Goal: Information Seeking & Learning: Learn about a topic

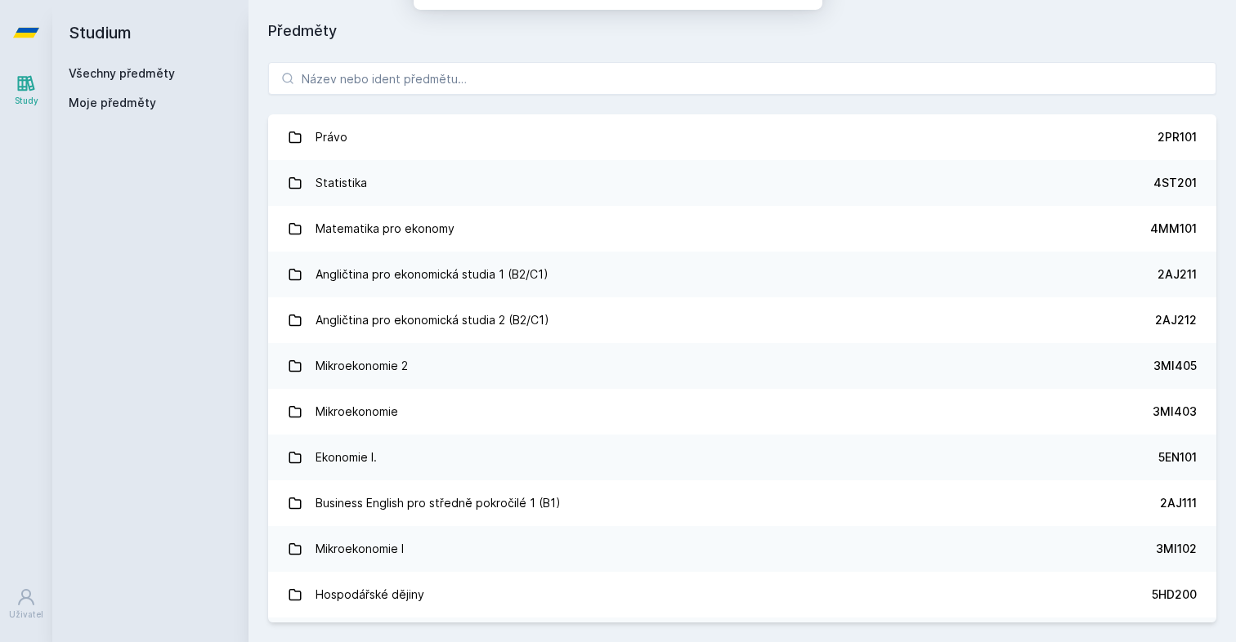
click at [627, 107] on button "Ne" at bounding box center [621, 105] width 59 height 41
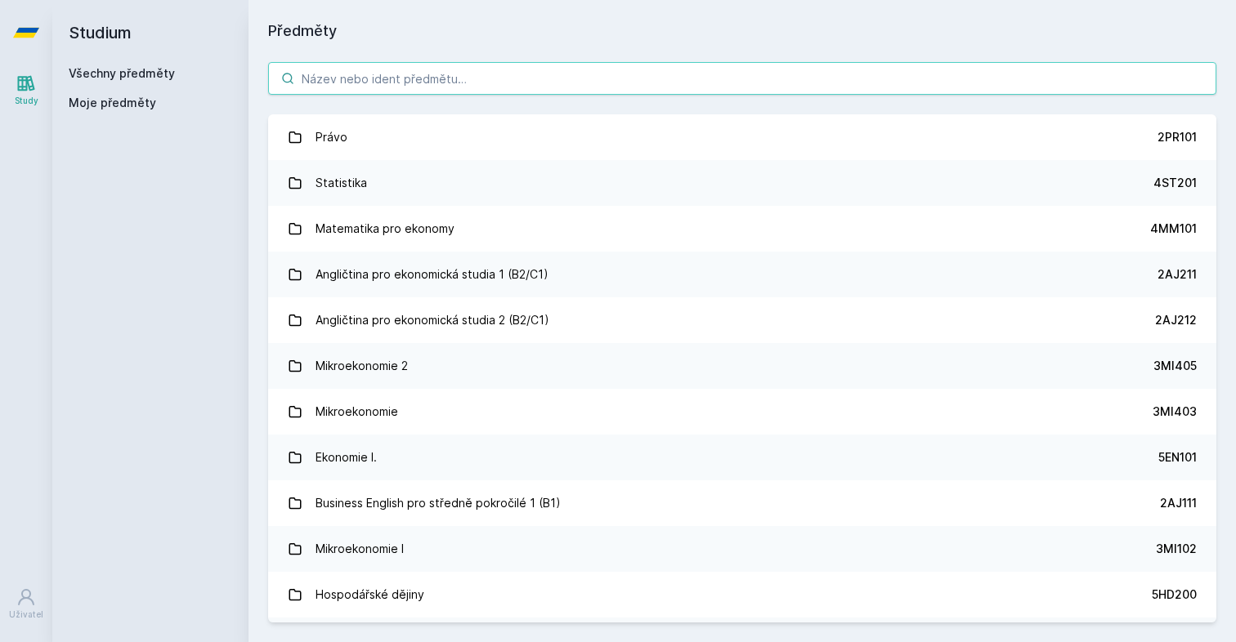
click at [844, 82] on input "search" at bounding box center [742, 78] width 948 height 33
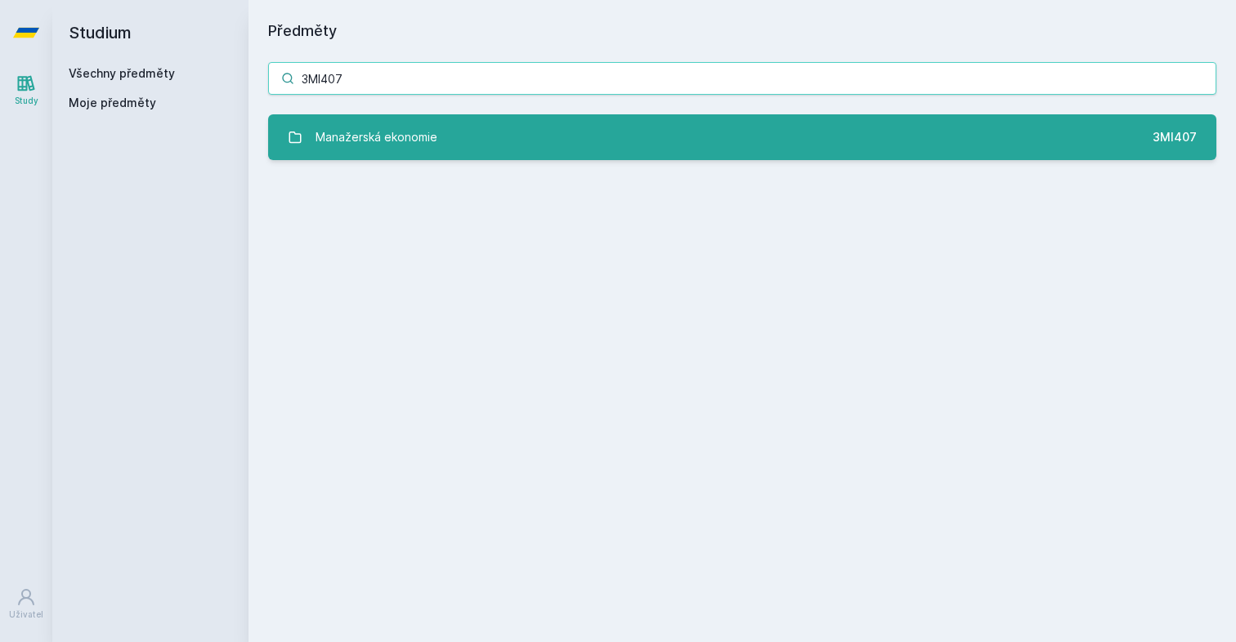
type input "3MI407"
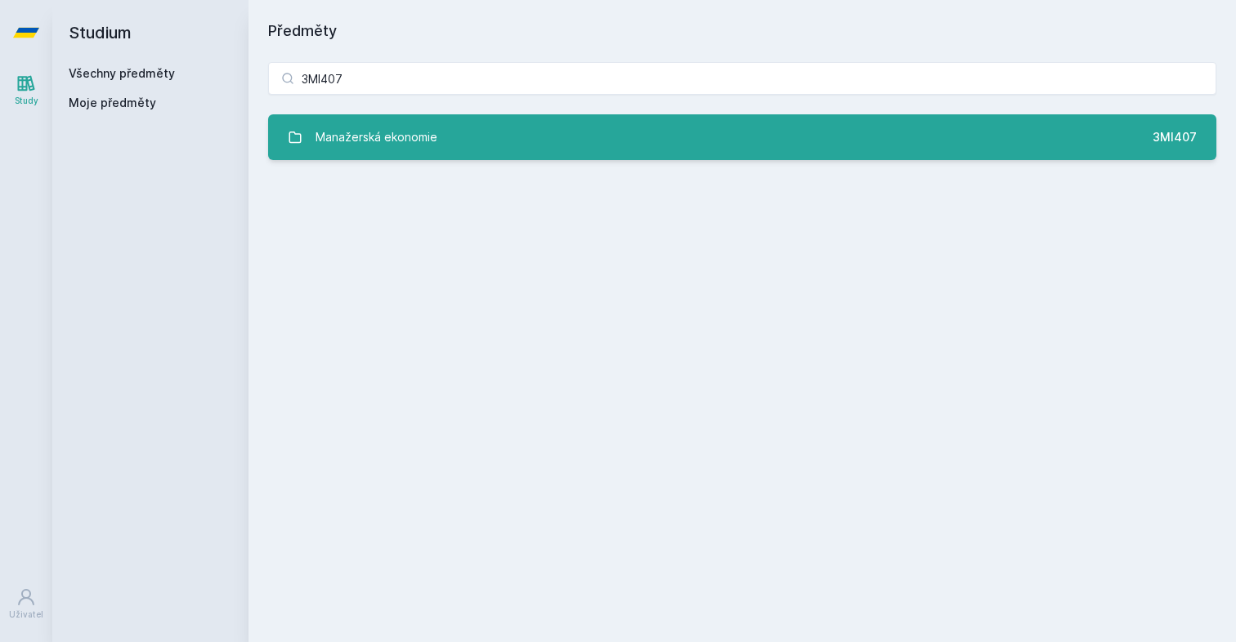
click at [788, 120] on link "Manažerská ekonomie 3MI407" at bounding box center [742, 137] width 948 height 46
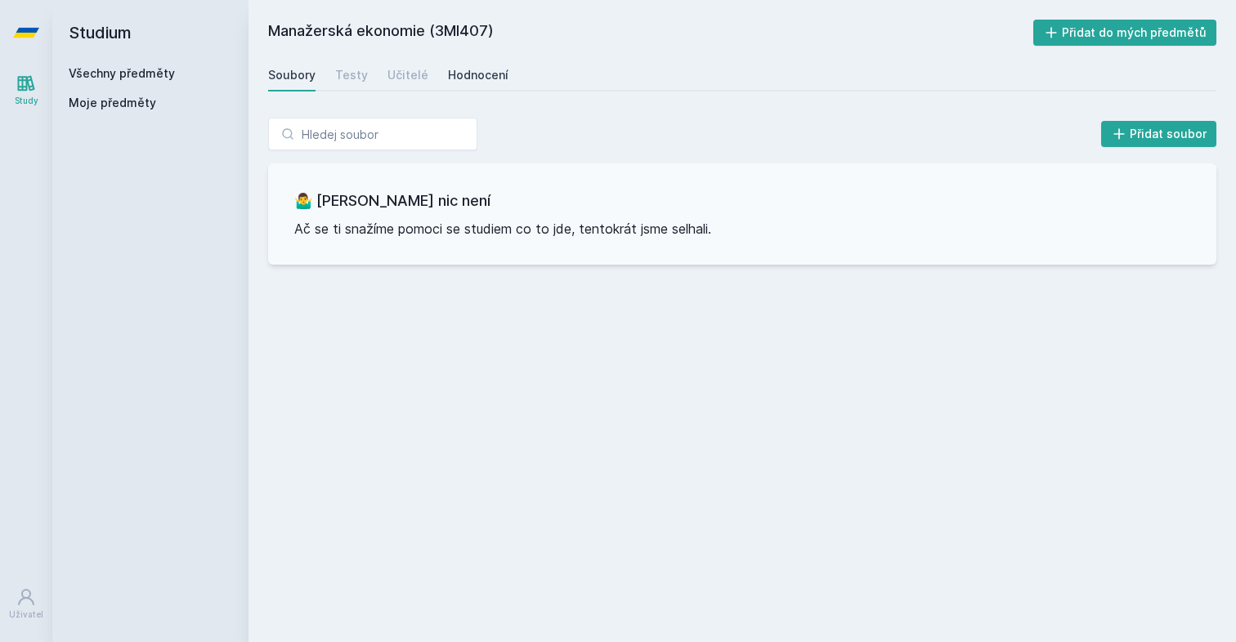
click at [475, 84] on link "Hodnocení" at bounding box center [478, 75] width 60 height 33
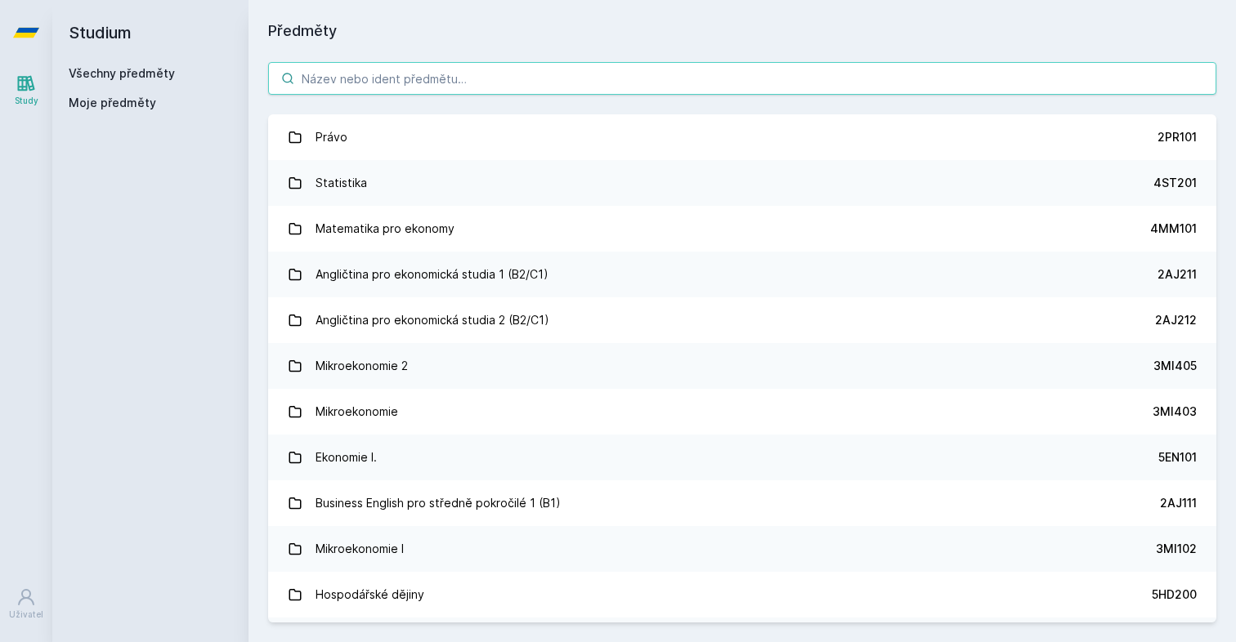
click at [673, 85] on input "search" at bounding box center [742, 78] width 948 height 33
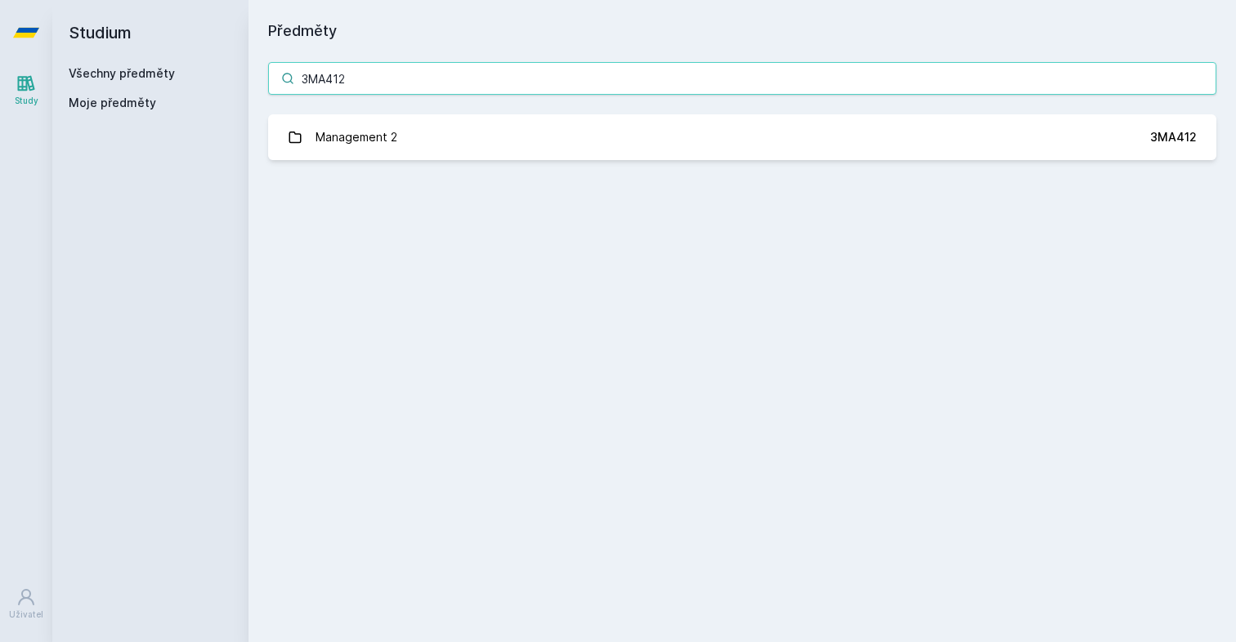
type input "3MA412"
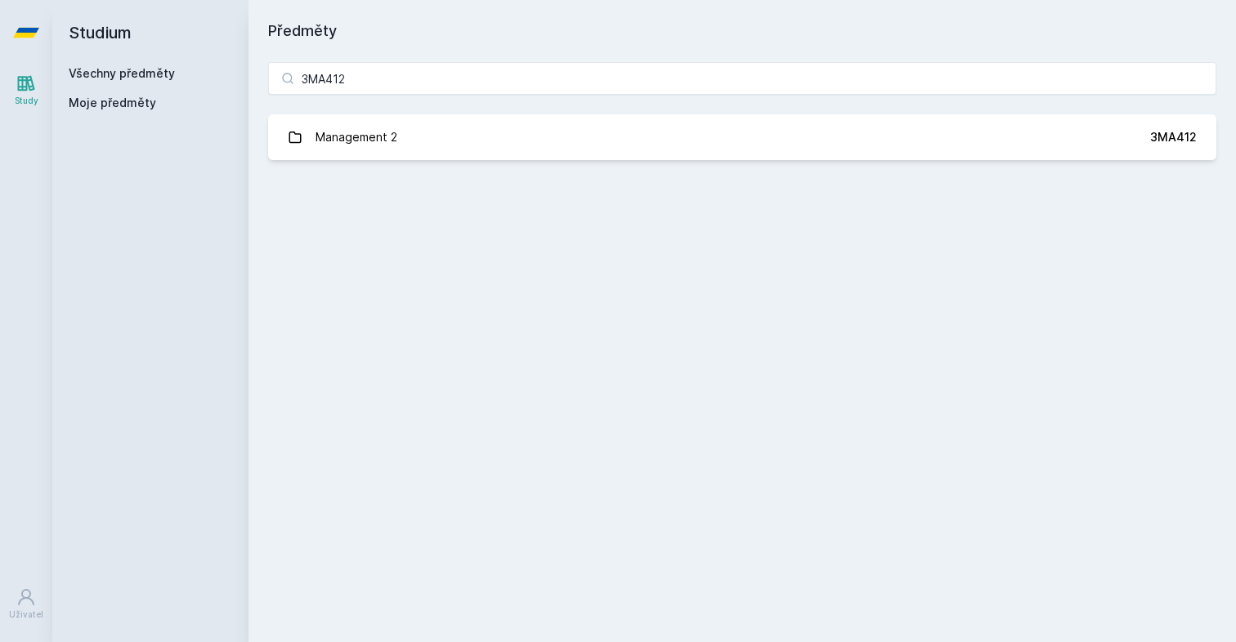
click at [685, 162] on div "3MA412 Management 2 3MA412 Jejda, něco se pokazilo." at bounding box center [741, 110] width 987 height 137
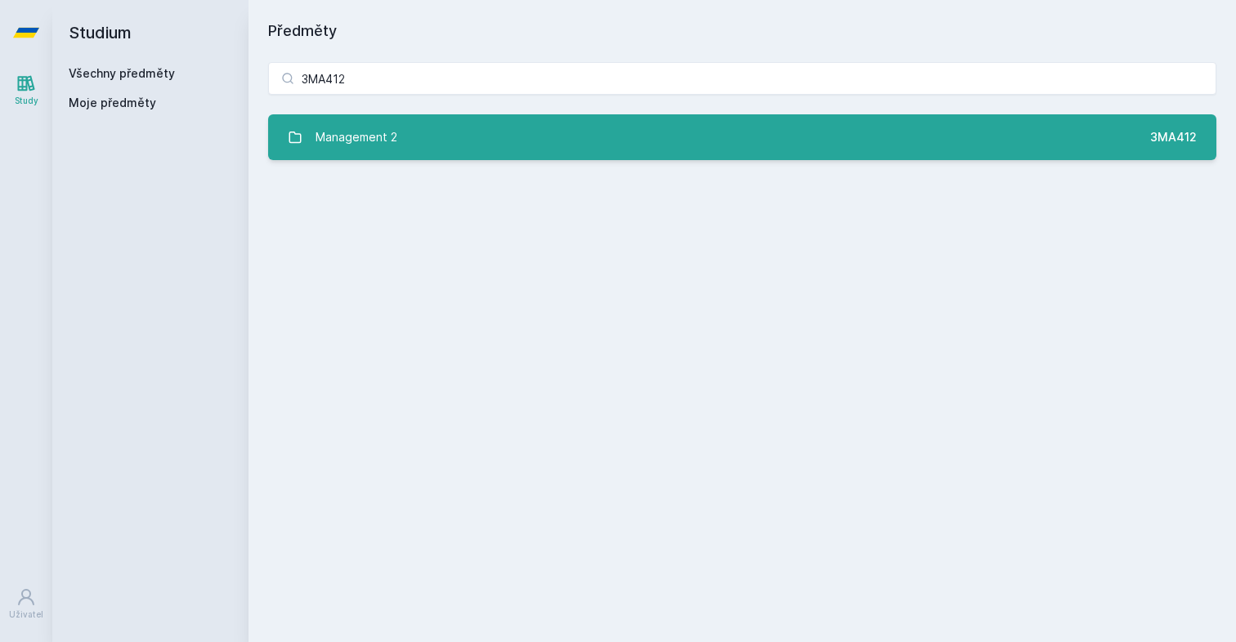
click at [685, 151] on link "Management 2 3MA412" at bounding box center [742, 137] width 948 height 46
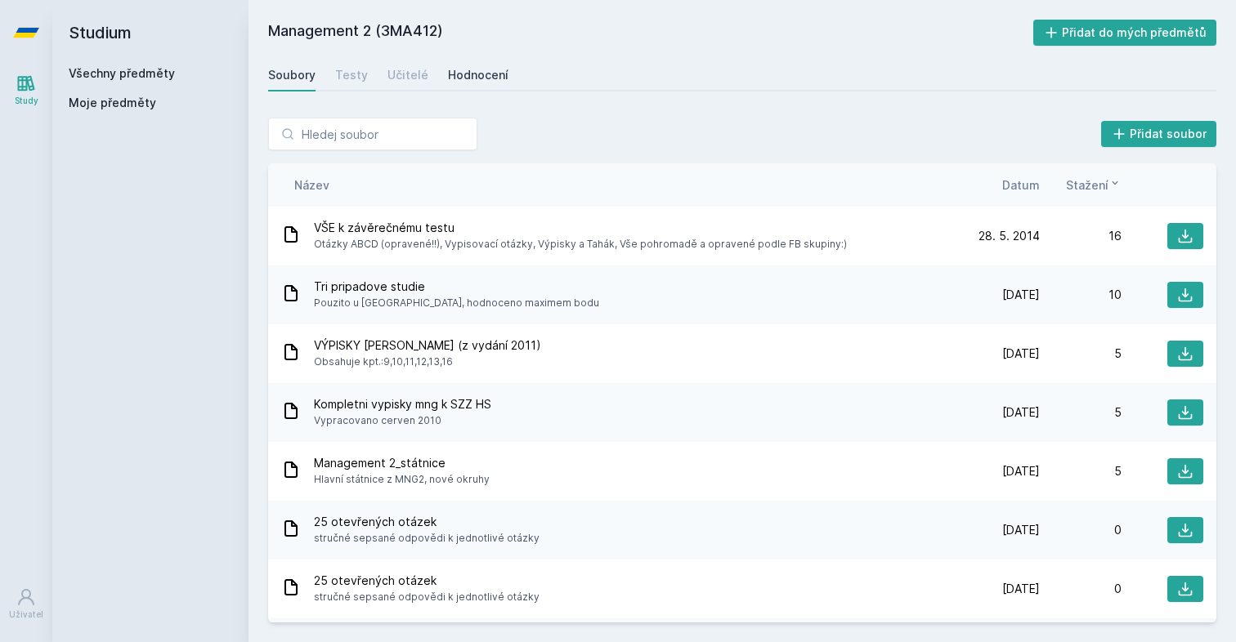
click at [488, 82] on div "Hodnocení" at bounding box center [478, 75] width 60 height 16
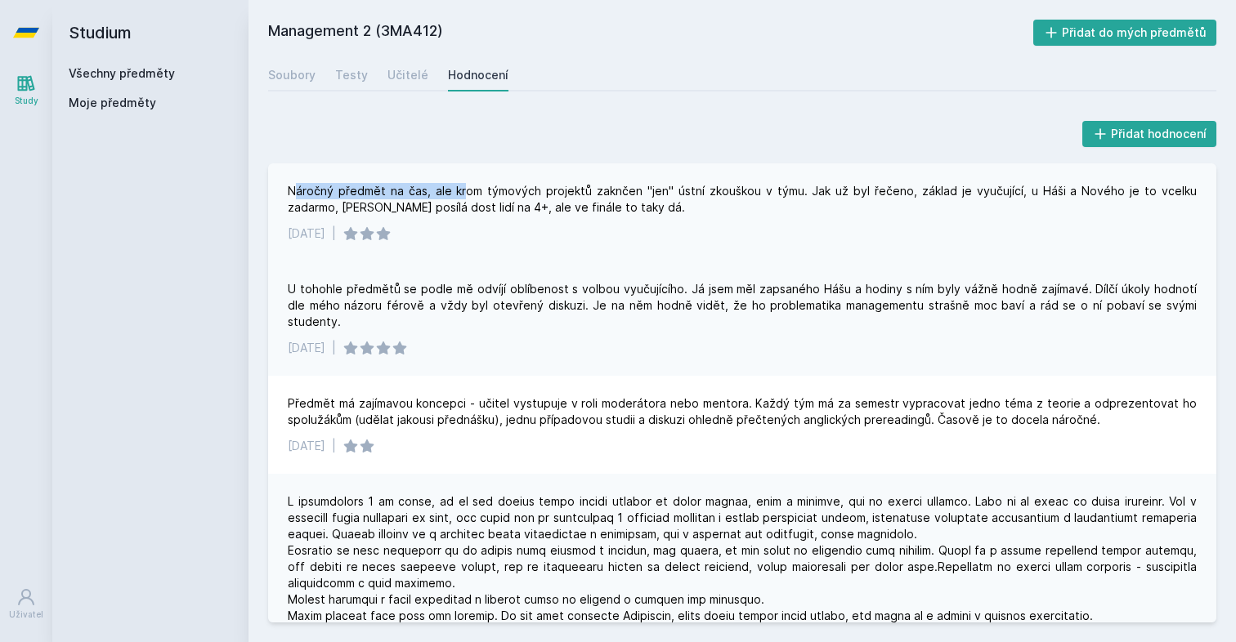
drag, startPoint x: 295, startPoint y: 192, endPoint x: 464, endPoint y: 185, distance: 169.3
click at [464, 185] on div "Náročný předmět na čas, ale krom týmových projektů zaknčen "jen" ústní zkouškou…" at bounding box center [742, 199] width 909 height 33
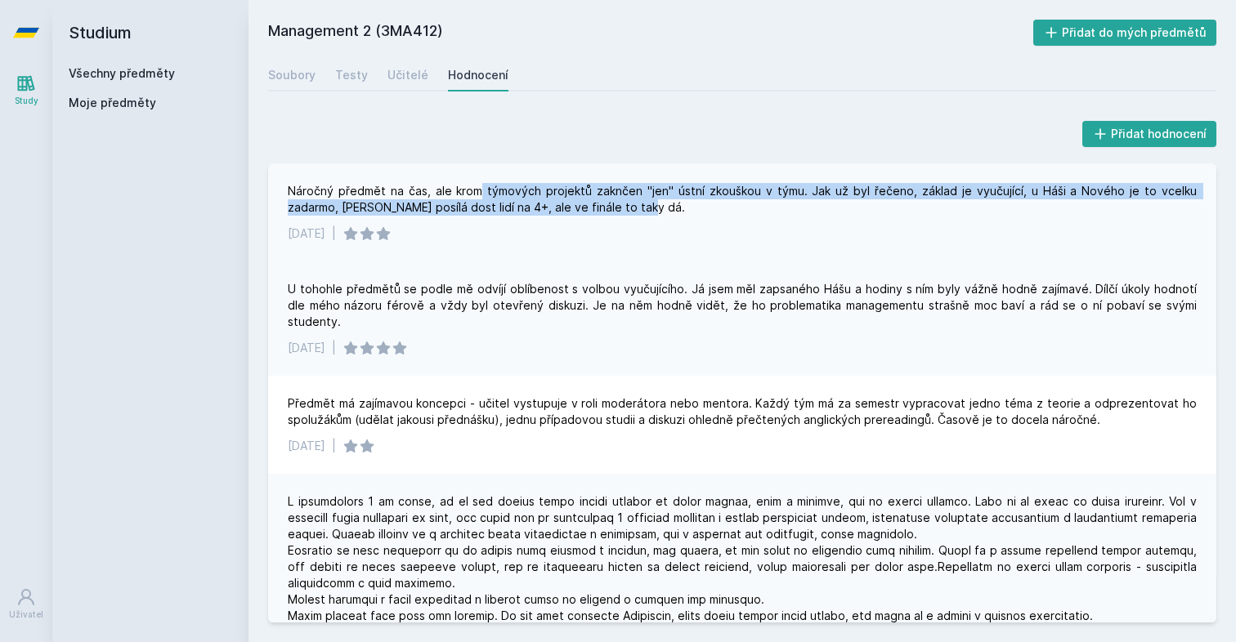
drag, startPoint x: 480, startPoint y: 191, endPoint x: 775, endPoint y: 202, distance: 295.2
click at [775, 200] on div "Náročný předmět na čas, ale krom týmových projektů zaknčen "jen" ústní zkouškou…" at bounding box center [742, 199] width 909 height 33
drag, startPoint x: 794, startPoint y: 197, endPoint x: 823, endPoint y: 198, distance: 28.6
click at [823, 198] on div "Náročný předmět na čas, ale krom týmových projektů zaknčen "jen" ústní zkouškou…" at bounding box center [742, 199] width 909 height 33
drag, startPoint x: 828, startPoint y: 198, endPoint x: 389, endPoint y: 194, distance: 438.8
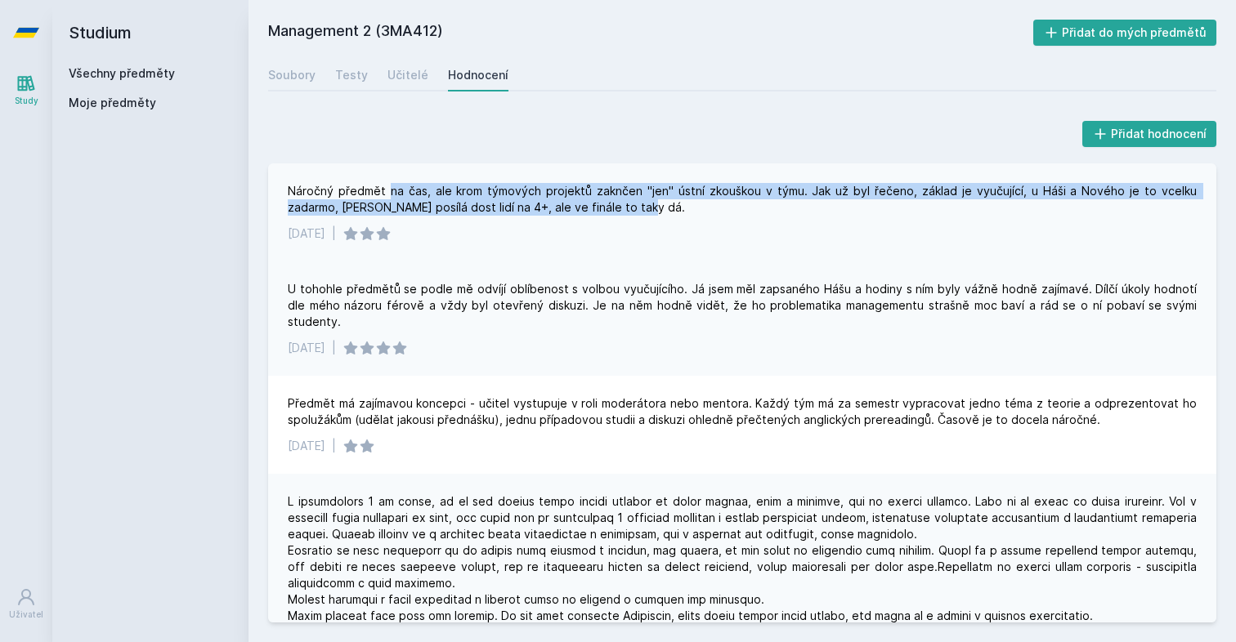
click at [389, 194] on div "Náročný předmět na čas, ale krom týmových projektů zaknčen "jen" ústní zkouškou…" at bounding box center [742, 199] width 909 height 33
click at [367, 208] on div "Náročný předmět na čas, ale krom týmových projektů zaknčen "jen" ústní zkouškou…" at bounding box center [742, 199] width 909 height 33
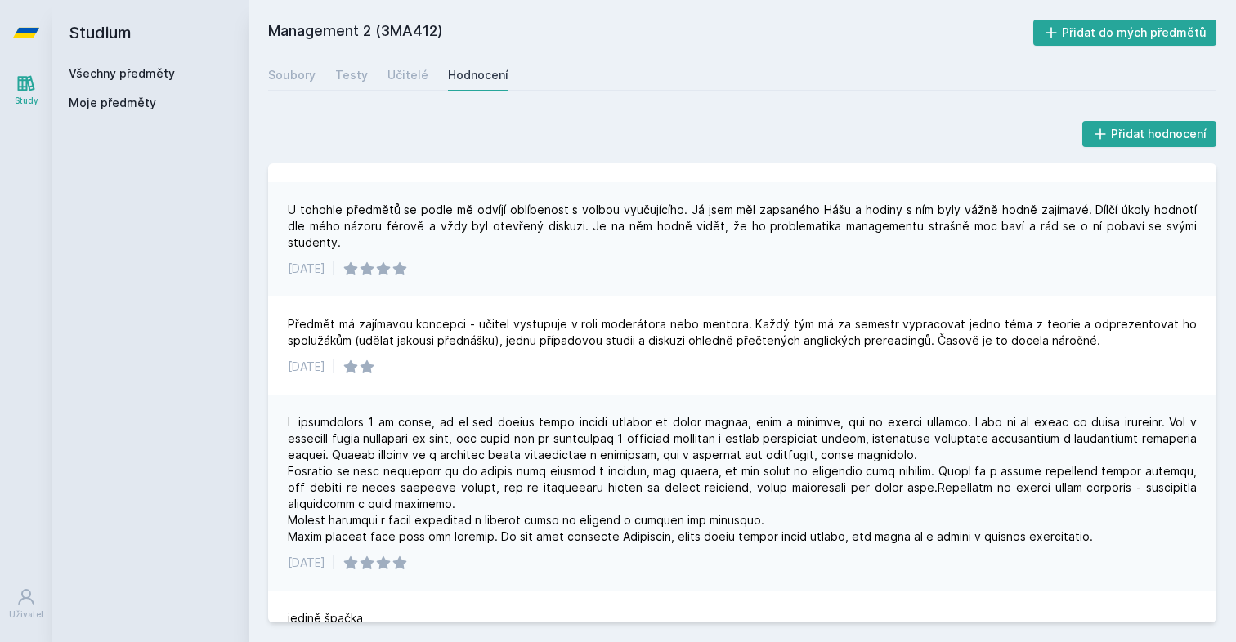
scroll to position [76, 0]
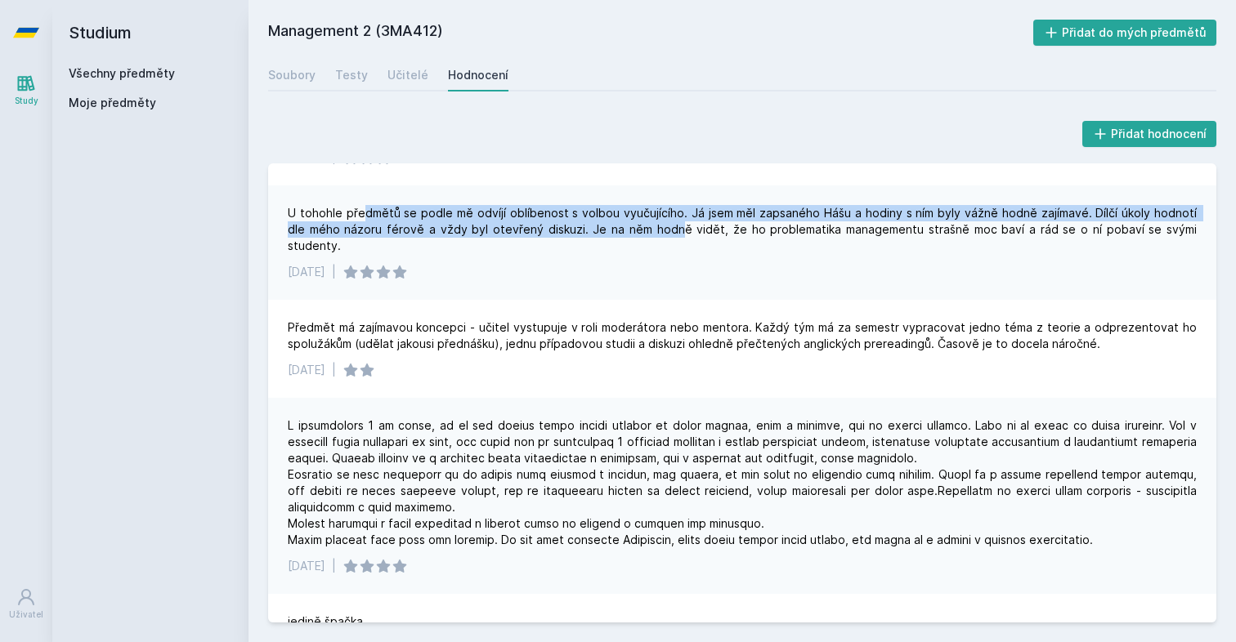
drag, startPoint x: 364, startPoint y: 210, endPoint x: 637, endPoint y: 227, distance: 273.5
click at [637, 227] on div "U tohohle předmětů se podle mě odvíjí oblíbenost s volbou vyučujícího. Já jsem …" at bounding box center [742, 229] width 909 height 49
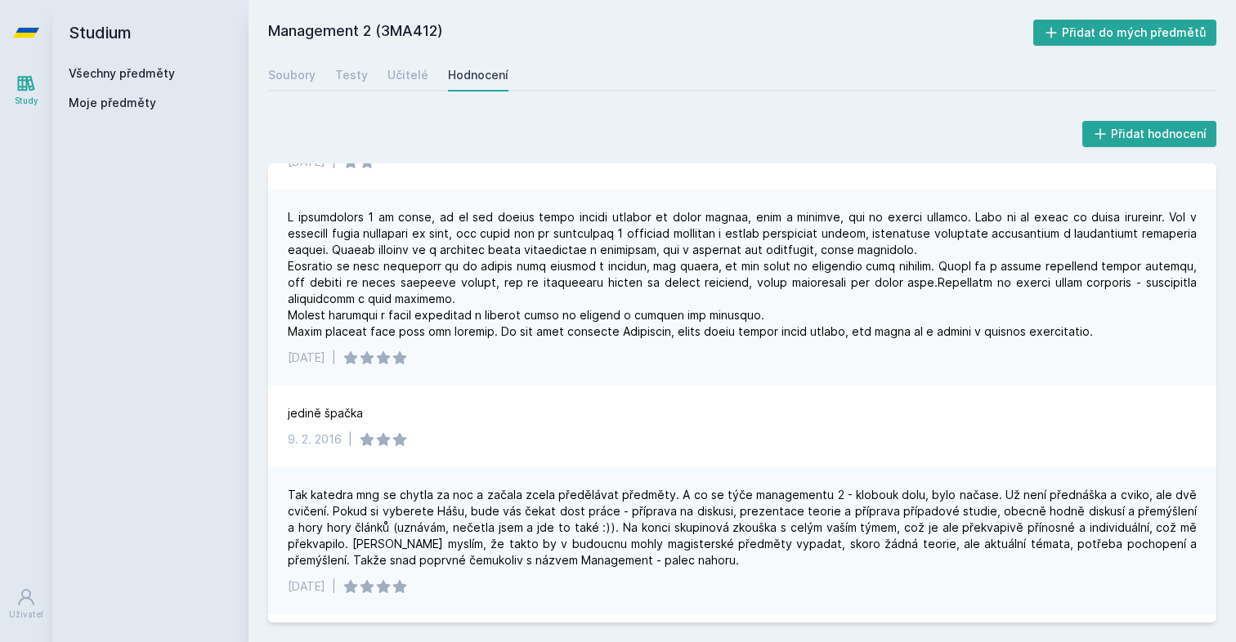
scroll to position [286, 0]
drag, startPoint x: 465, startPoint y: 212, endPoint x: 707, endPoint y: 214, distance: 241.9
click at [707, 214] on div at bounding box center [742, 273] width 909 height 131
drag, startPoint x: 744, startPoint y: 217, endPoint x: 859, endPoint y: 217, distance: 114.4
click at [859, 217] on div at bounding box center [742, 273] width 909 height 131
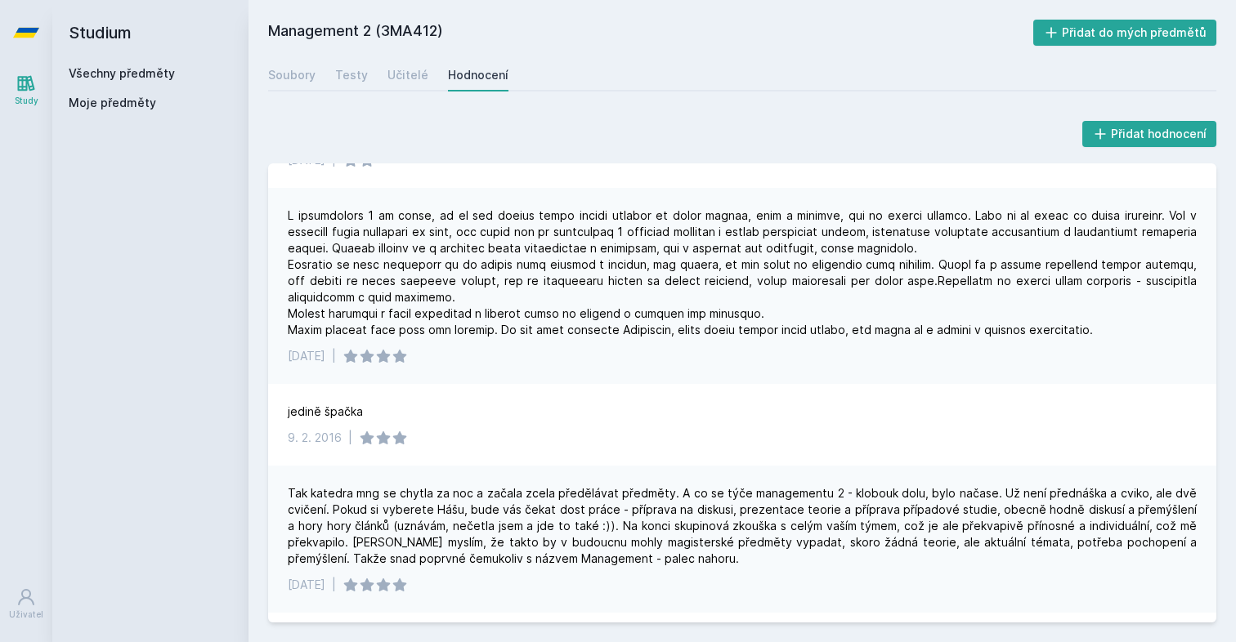
click at [747, 208] on div at bounding box center [742, 273] width 909 height 131
drag, startPoint x: 346, startPoint y: 229, endPoint x: 516, endPoint y: 227, distance: 169.2
click at [516, 228] on div at bounding box center [742, 273] width 909 height 131
click at [645, 230] on div at bounding box center [742, 273] width 909 height 131
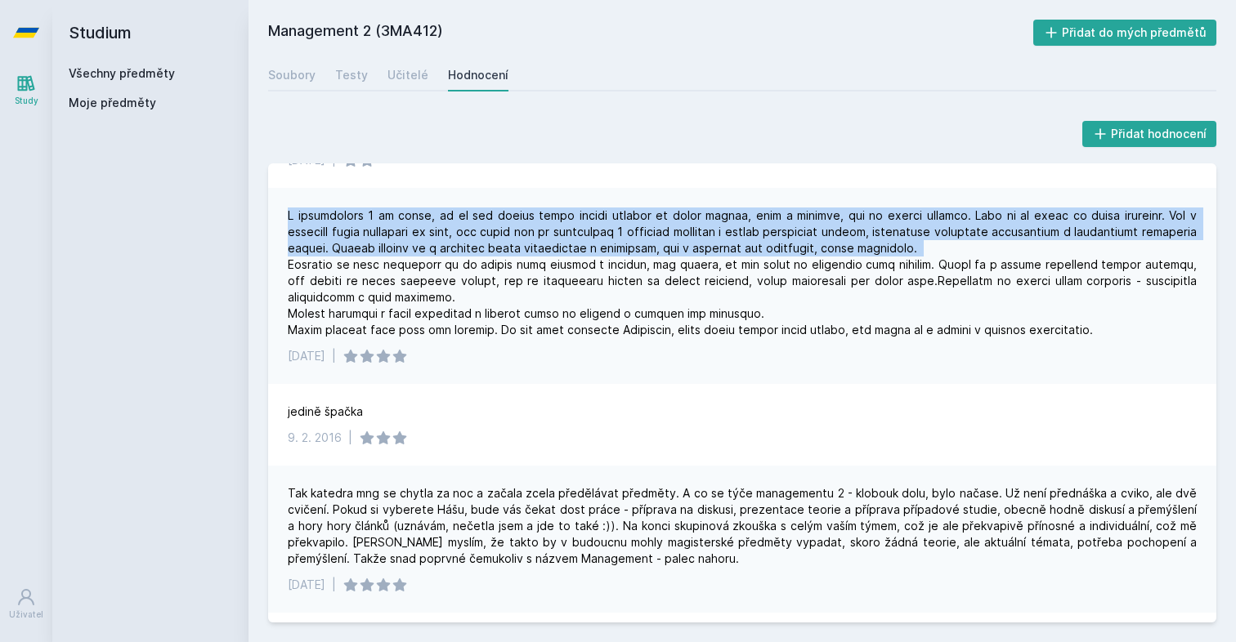
click at [645, 230] on div at bounding box center [742, 273] width 909 height 131
click at [642, 231] on div at bounding box center [742, 273] width 909 height 131
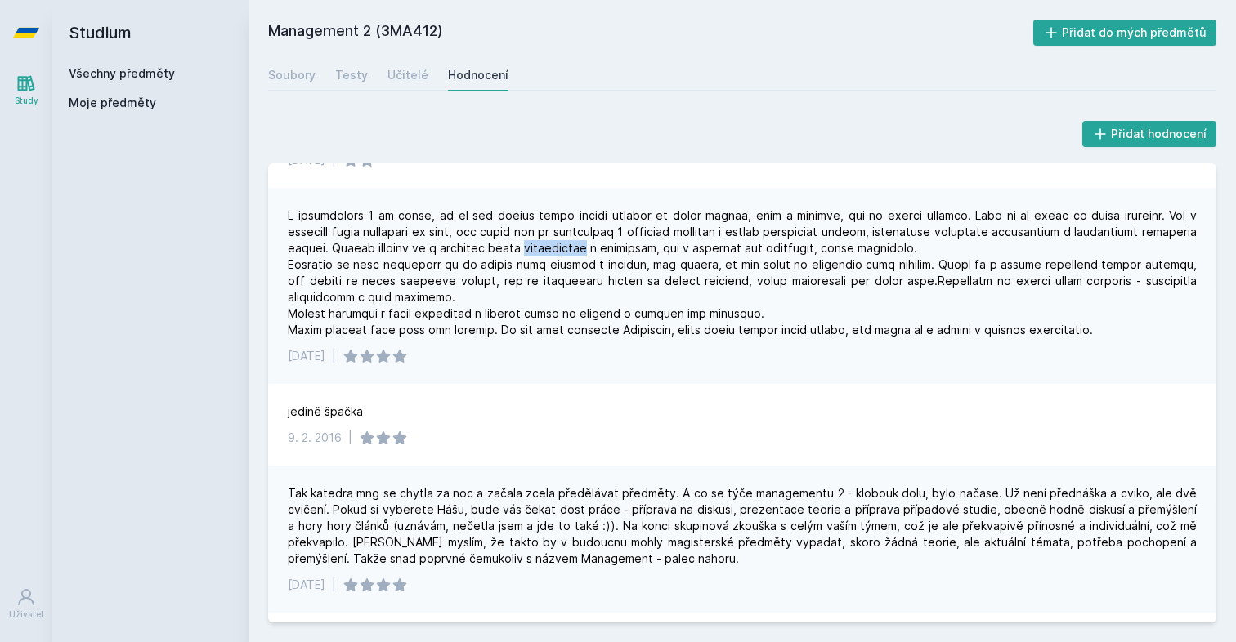
click at [642, 231] on div at bounding box center [742, 273] width 909 height 131
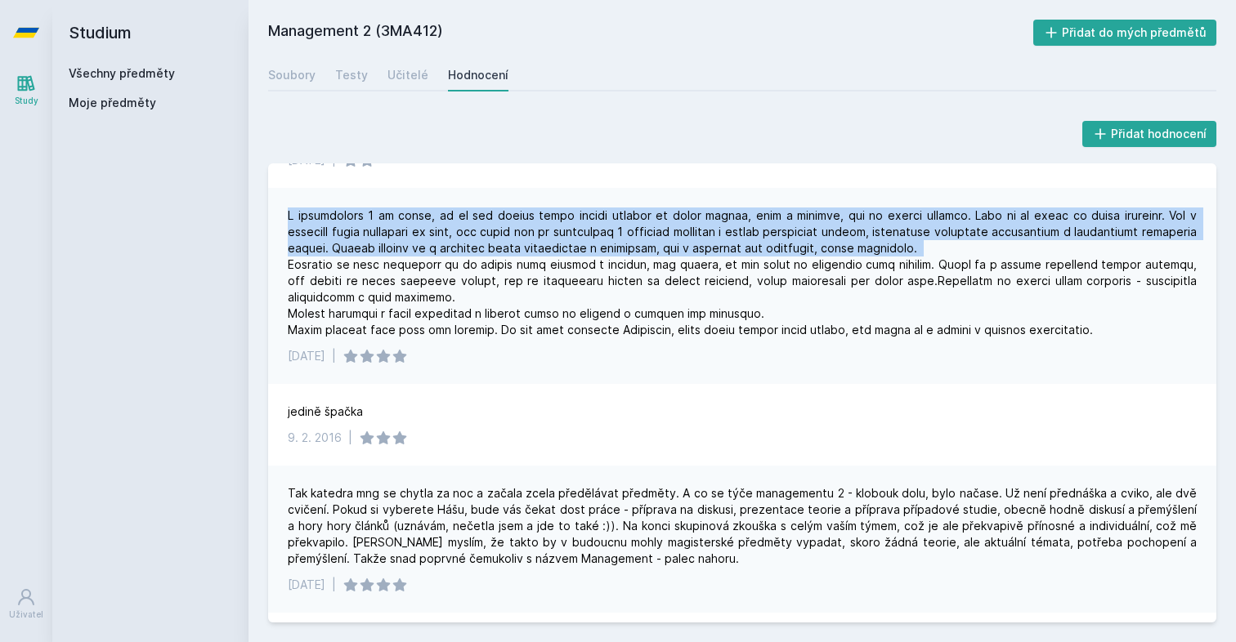
click at [642, 231] on div at bounding box center [742, 273] width 909 height 131
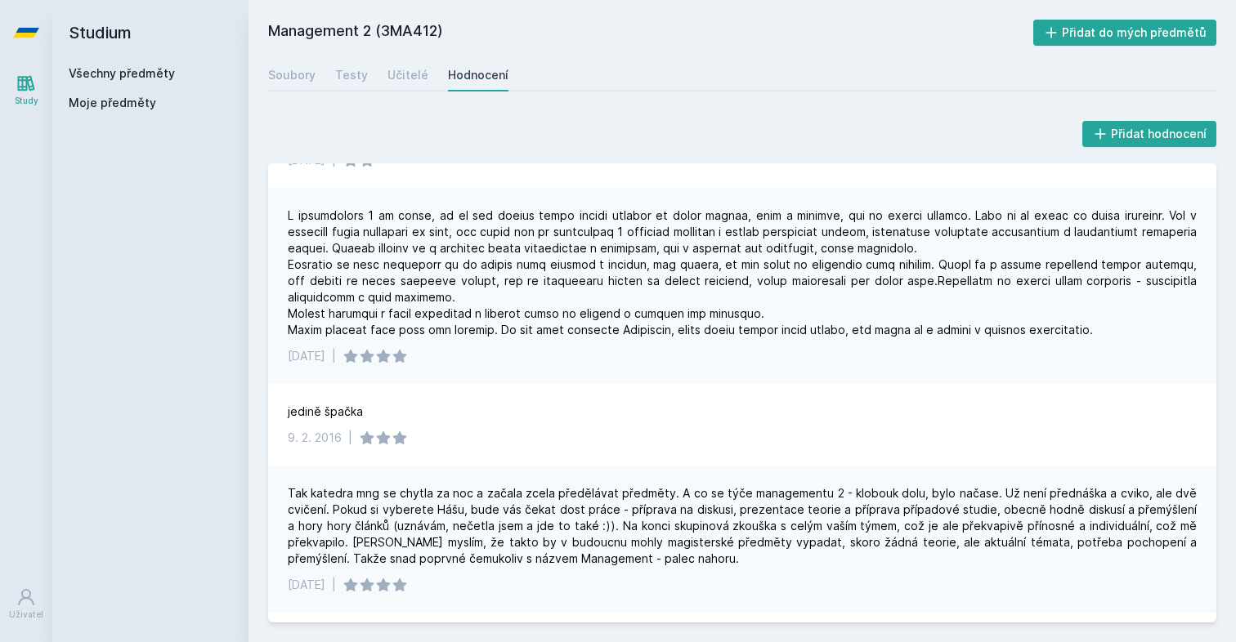
click at [597, 242] on div at bounding box center [742, 273] width 909 height 131
click at [507, 243] on div at bounding box center [742, 273] width 909 height 131
click at [506, 243] on div at bounding box center [742, 273] width 909 height 131
click at [501, 244] on div at bounding box center [742, 273] width 909 height 131
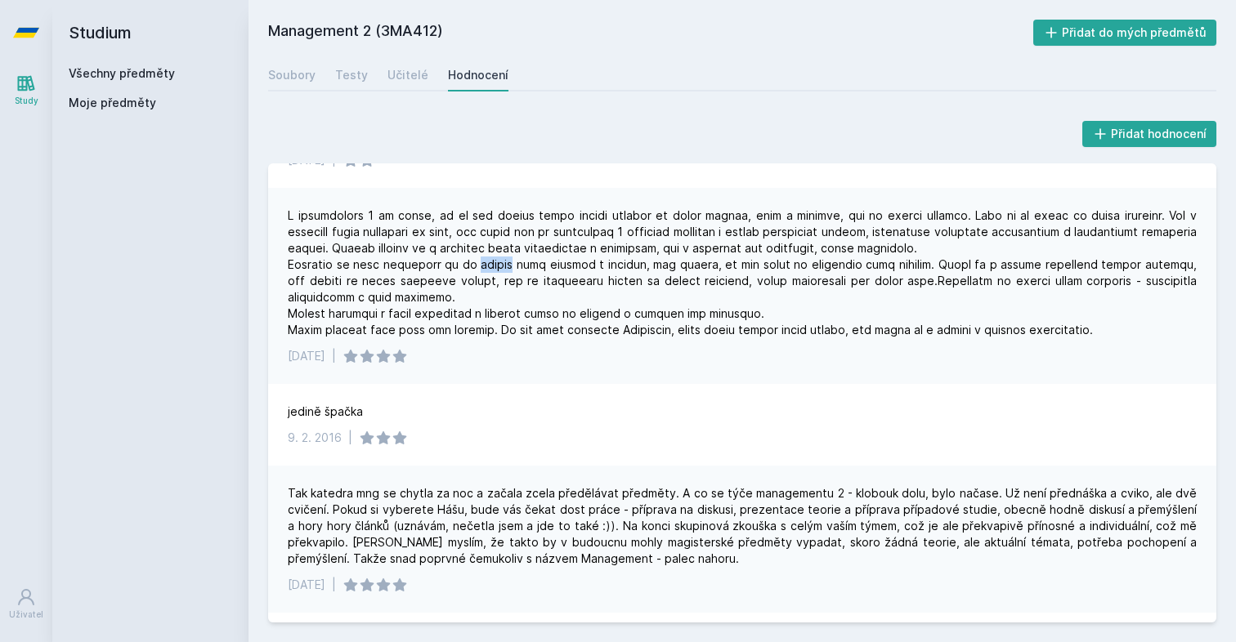
click at [501, 244] on div at bounding box center [742, 273] width 909 height 131
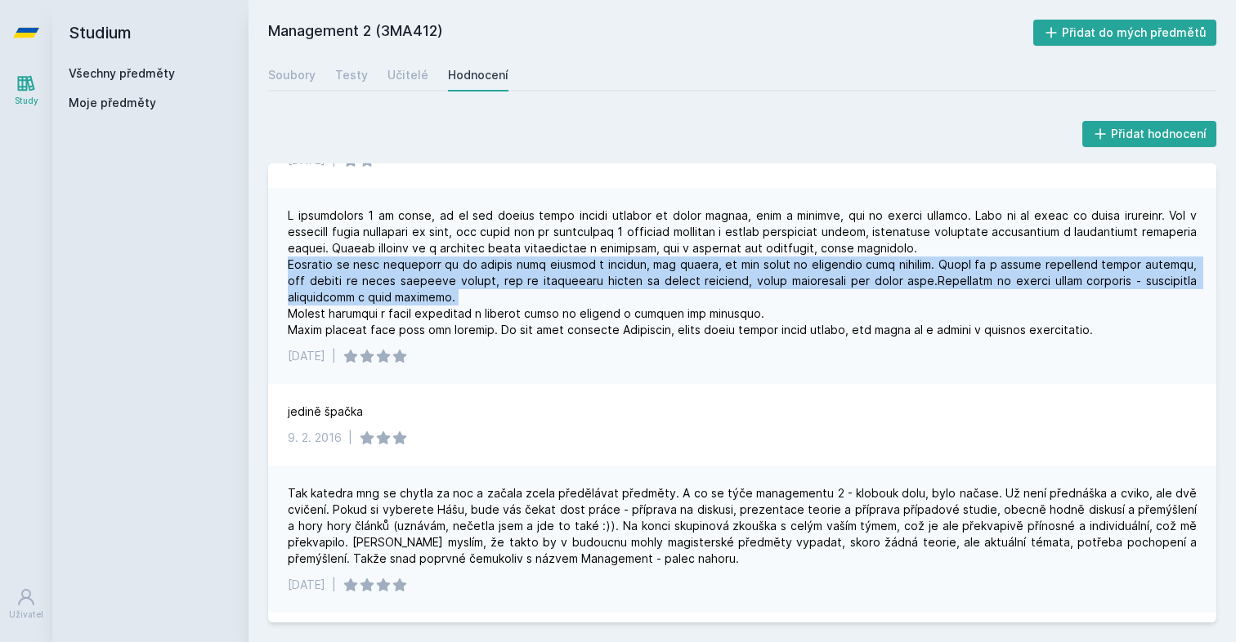
click at [501, 244] on div at bounding box center [742, 273] width 909 height 131
click at [509, 253] on div at bounding box center [742, 273] width 909 height 131
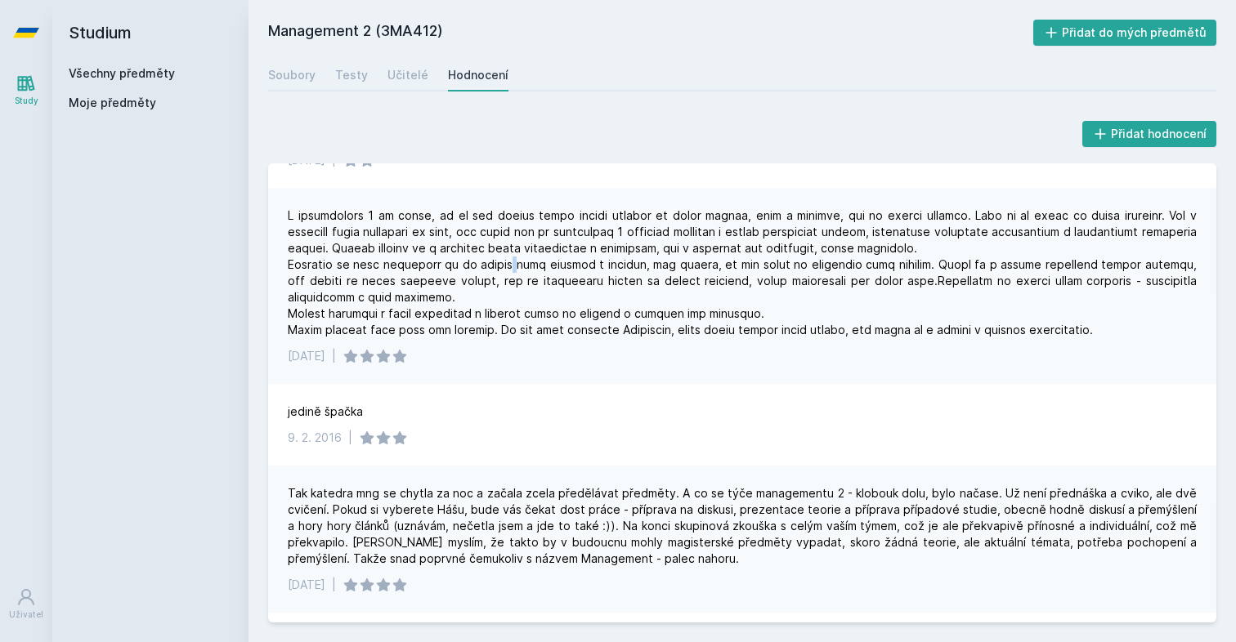
click at [509, 253] on div at bounding box center [742, 273] width 909 height 131
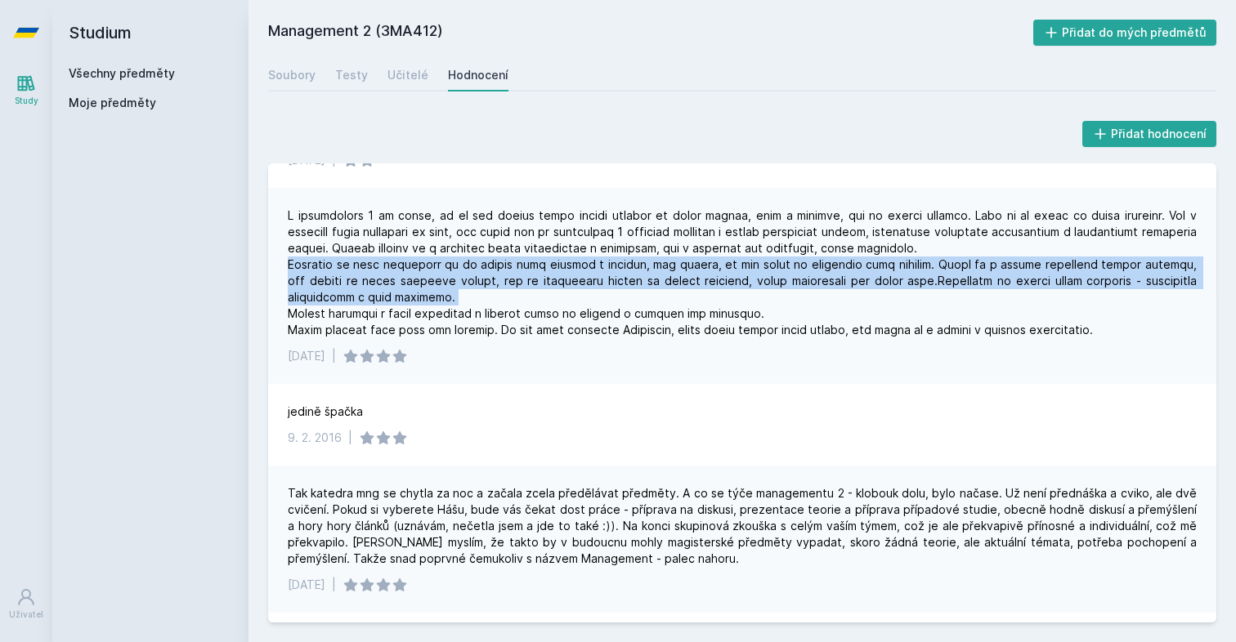
click at [509, 253] on div at bounding box center [742, 273] width 909 height 131
click at [509, 254] on div at bounding box center [742, 273] width 909 height 131
click at [509, 265] on div at bounding box center [742, 273] width 909 height 131
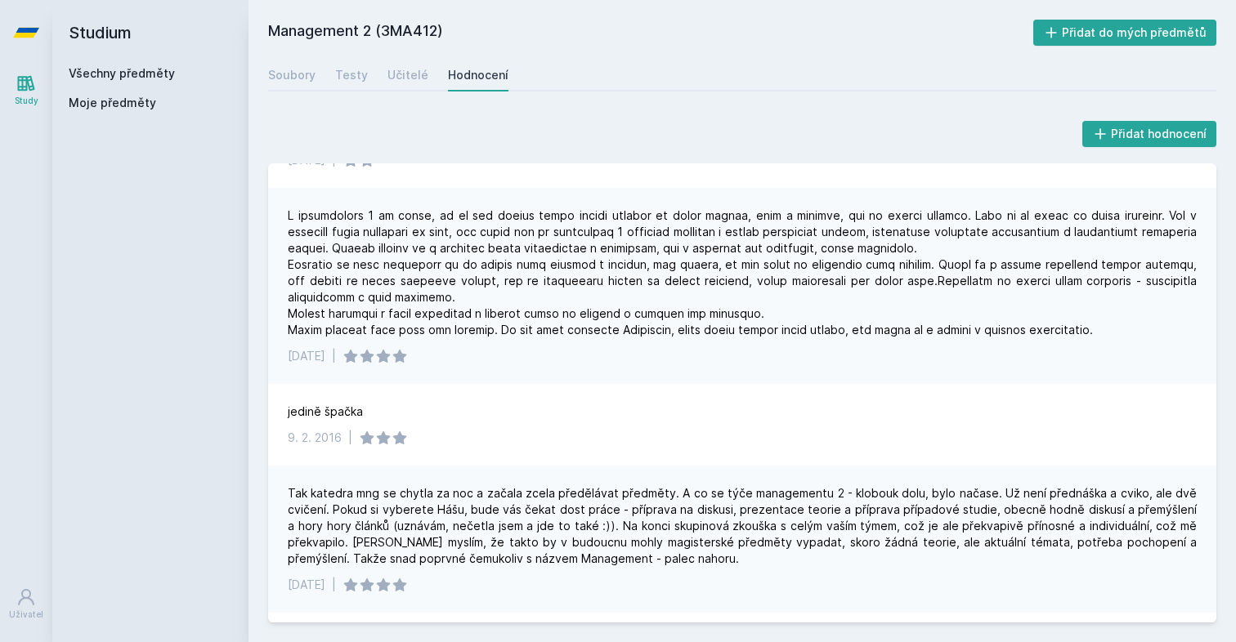
click at [509, 260] on div at bounding box center [742, 273] width 909 height 131
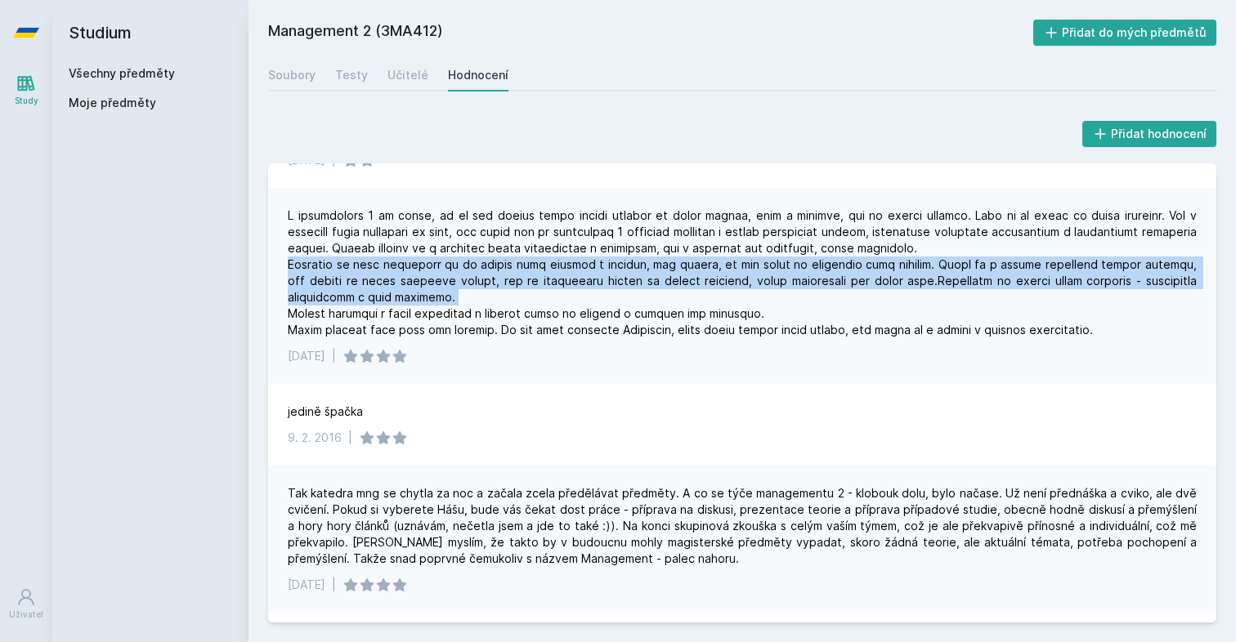
click at [509, 260] on div at bounding box center [742, 273] width 909 height 131
click at [509, 270] on div at bounding box center [742, 273] width 909 height 131
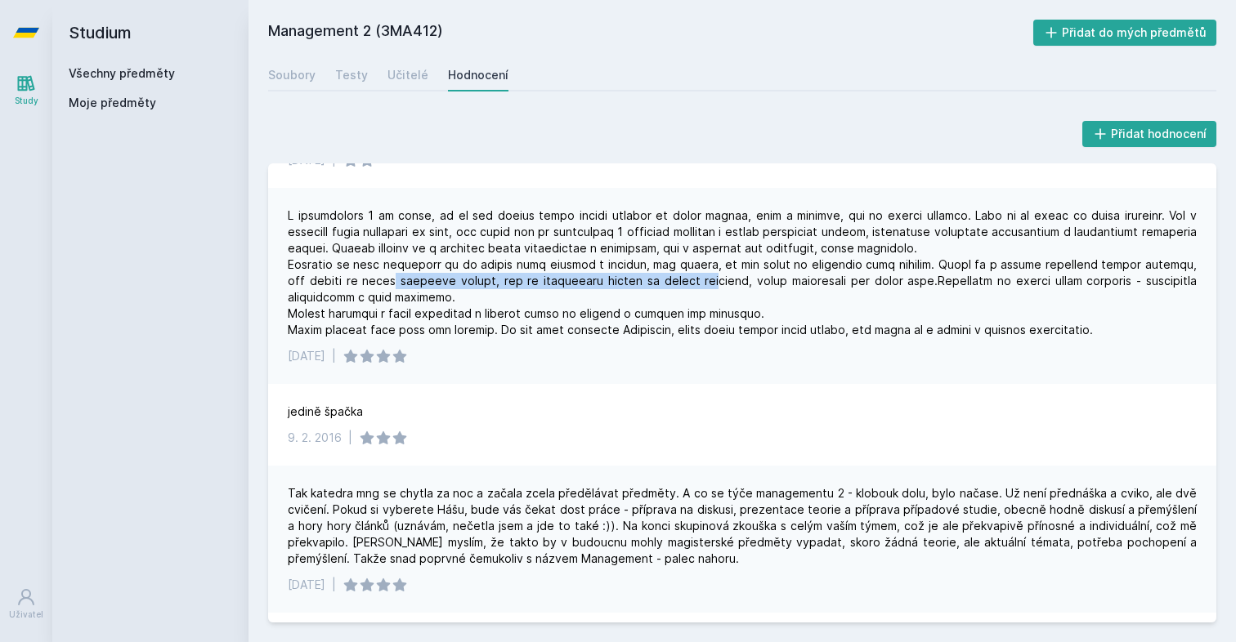
drag, startPoint x: 375, startPoint y: 263, endPoint x: 702, endPoint y: 267, distance: 326.9
click at [702, 267] on div at bounding box center [742, 273] width 909 height 131
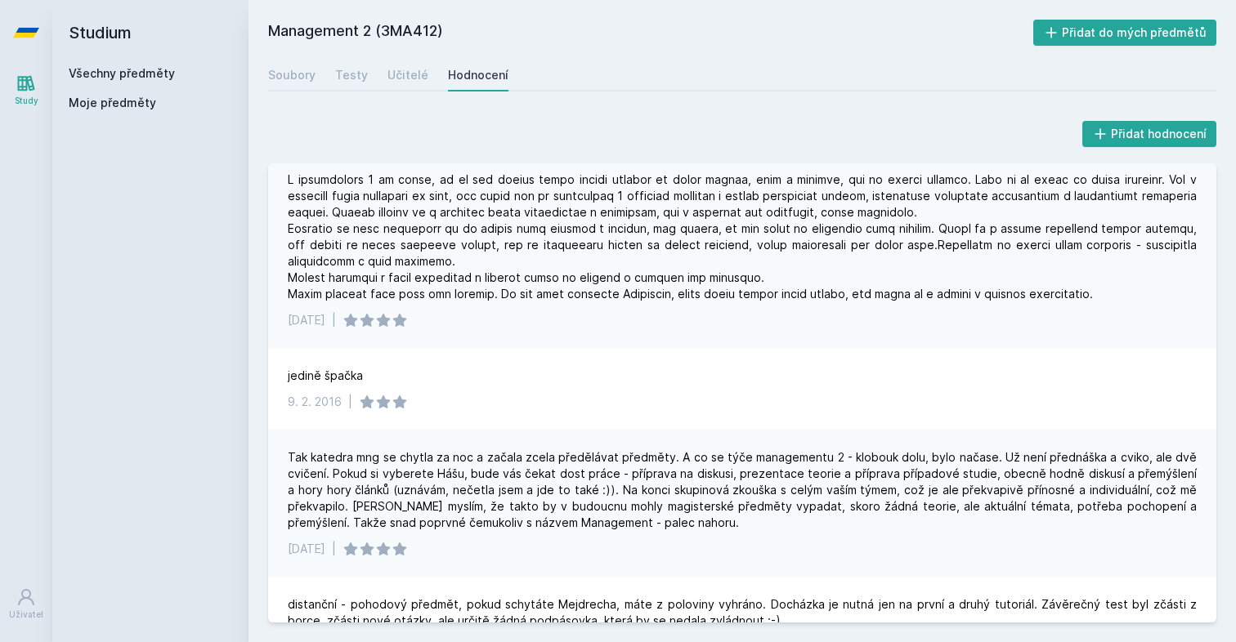
scroll to position [329, 0]
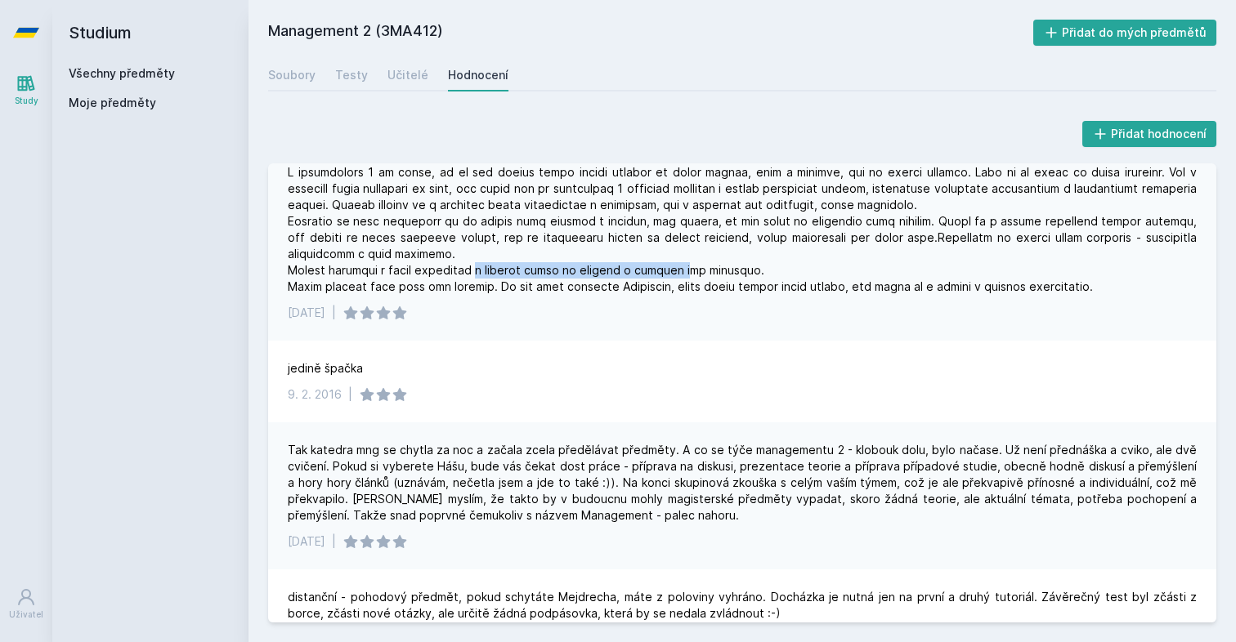
drag, startPoint x: 473, startPoint y: 252, endPoint x: 696, endPoint y: 251, distance: 223.1
click at [696, 251] on div at bounding box center [742, 229] width 909 height 131
click at [696, 250] on div at bounding box center [742, 229] width 909 height 131
drag, startPoint x: 636, startPoint y: 261, endPoint x: 735, endPoint y: 259, distance: 99.7
click at [735, 260] on div at bounding box center [742, 229] width 909 height 131
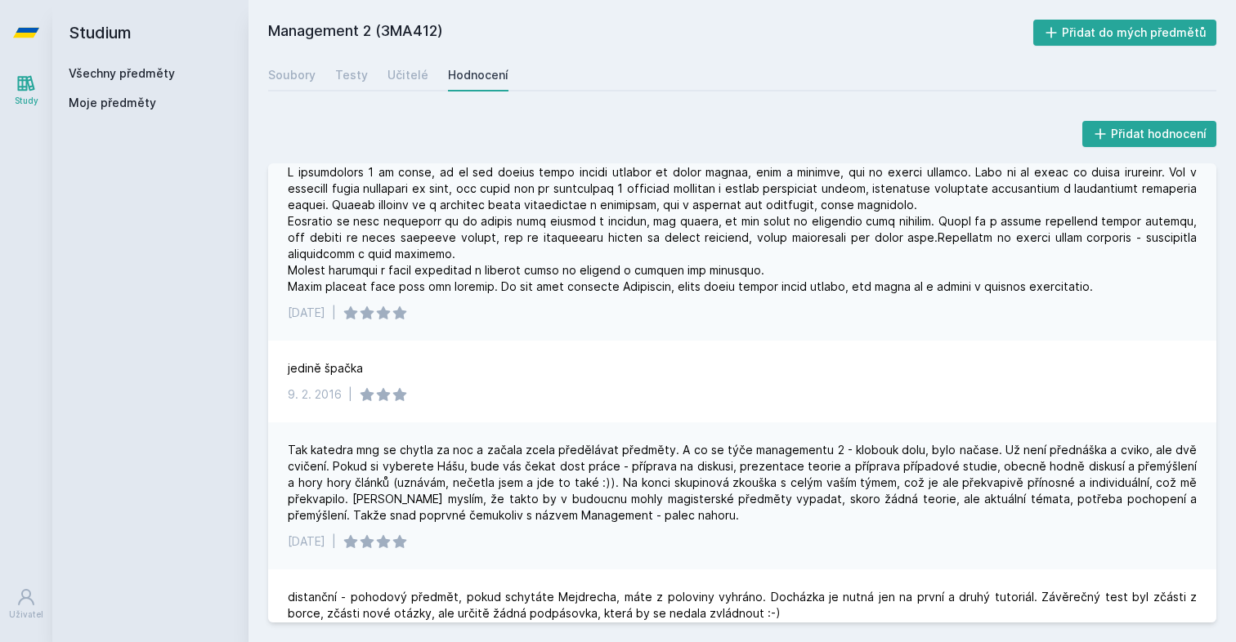
click at [648, 279] on div "[DATE] |" at bounding box center [742, 243] width 948 height 196
drag, startPoint x: 508, startPoint y: 271, endPoint x: 754, endPoint y: 270, distance: 246.0
click at [754, 270] on div at bounding box center [742, 229] width 909 height 131
drag, startPoint x: 647, startPoint y: 275, endPoint x: 812, endPoint y: 275, distance: 165.1
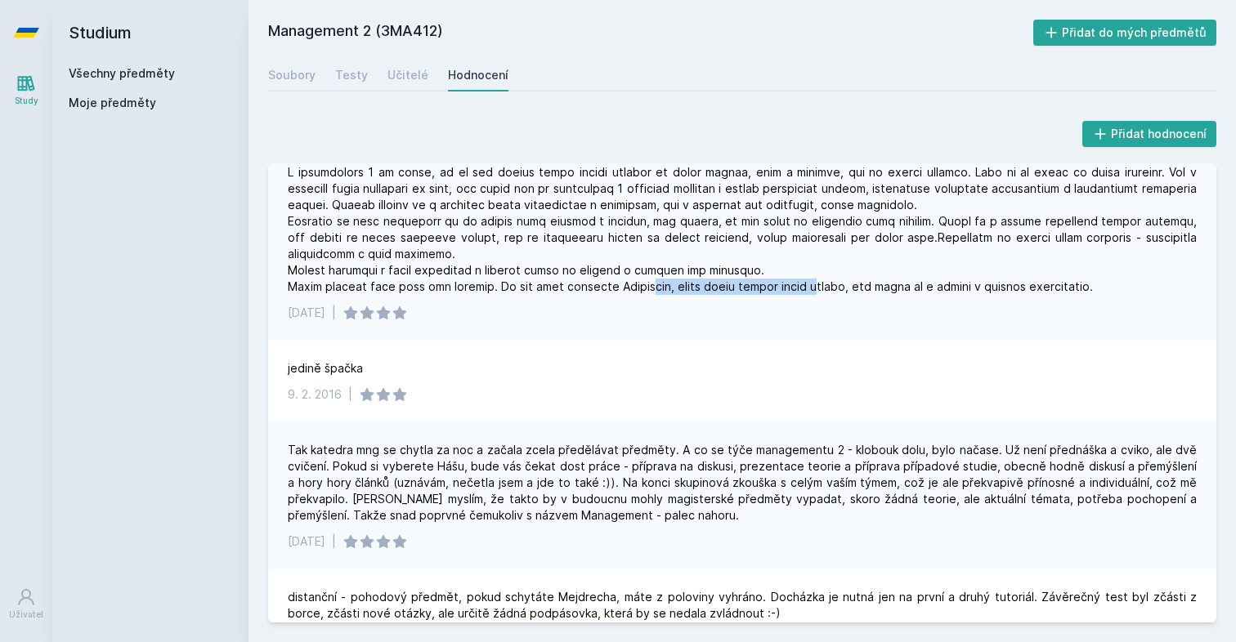
click at [812, 275] on div at bounding box center [742, 229] width 909 height 131
drag, startPoint x: 812, startPoint y: 275, endPoint x: 918, endPoint y: 274, distance: 106.2
click at [919, 274] on div at bounding box center [742, 229] width 909 height 131
click at [918, 274] on div at bounding box center [742, 229] width 909 height 131
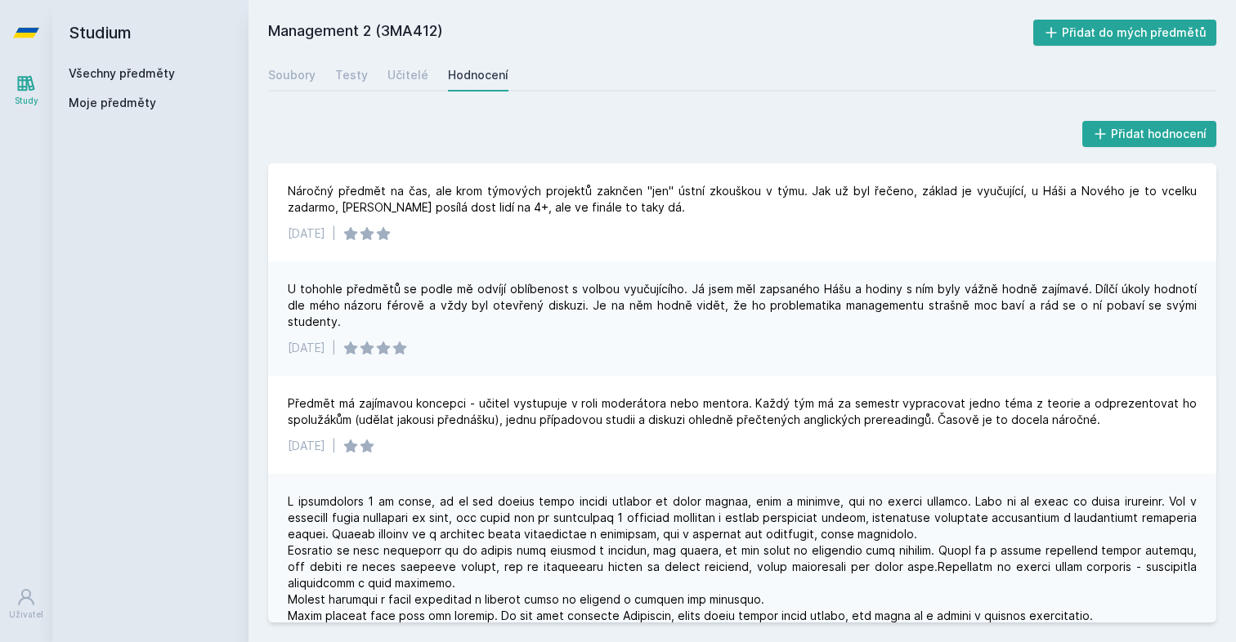
scroll to position [0, 0]
click at [400, 67] on div "Učitelé" at bounding box center [407, 75] width 41 height 16
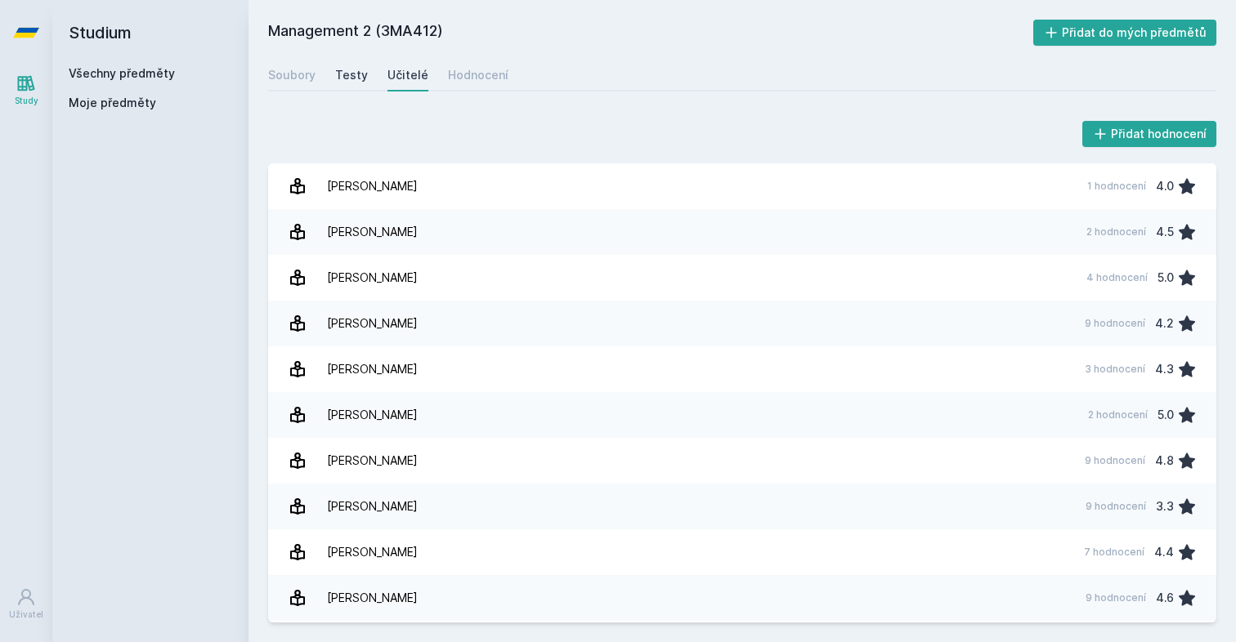
click at [343, 78] on div "Testy" at bounding box center [351, 75] width 33 height 16
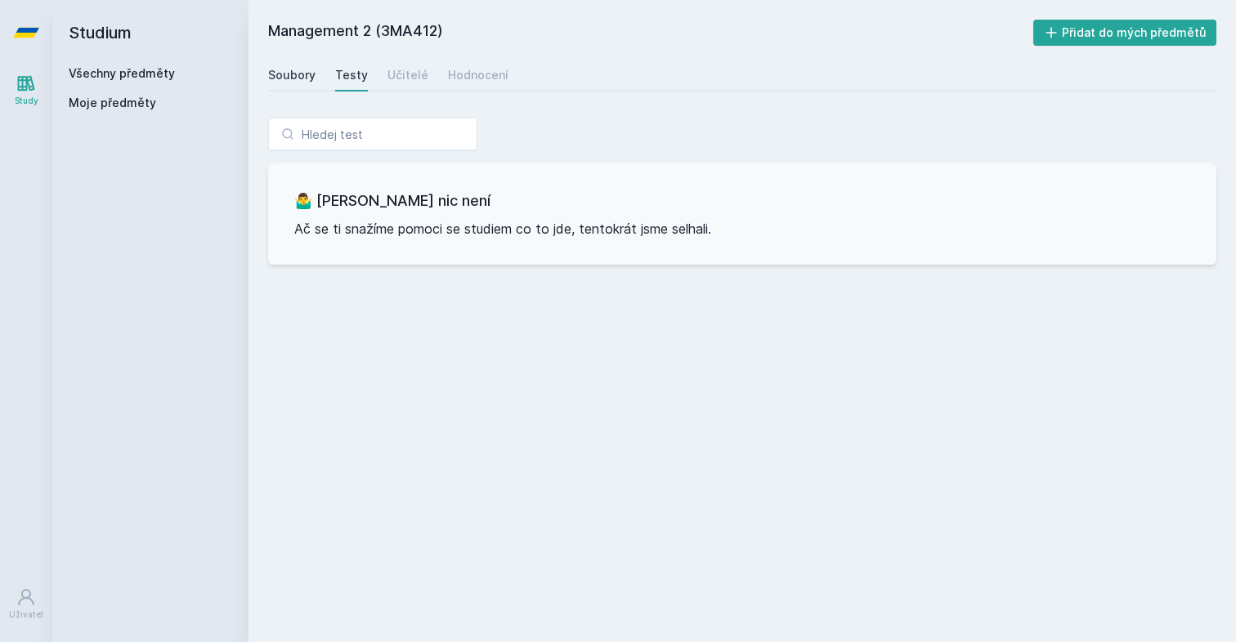
click at [302, 78] on div "Soubory" at bounding box center [291, 75] width 47 height 16
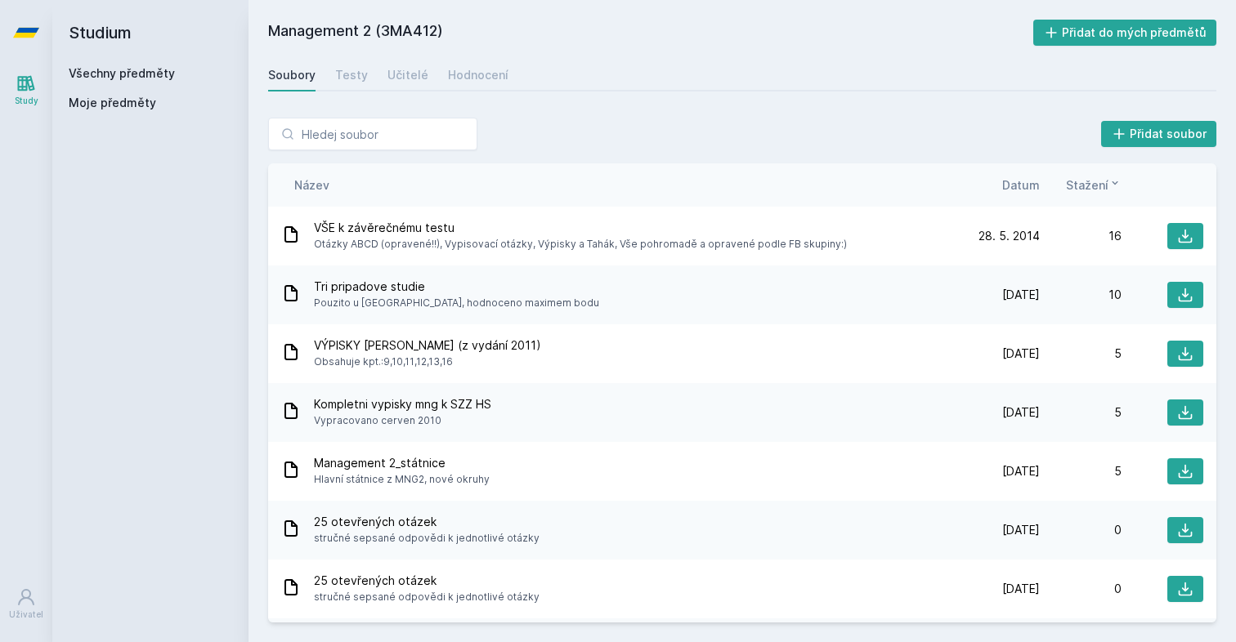
click at [1030, 183] on span "Datum" at bounding box center [1021, 185] width 38 height 17
